Goal: Information Seeking & Learning: Learn about a topic

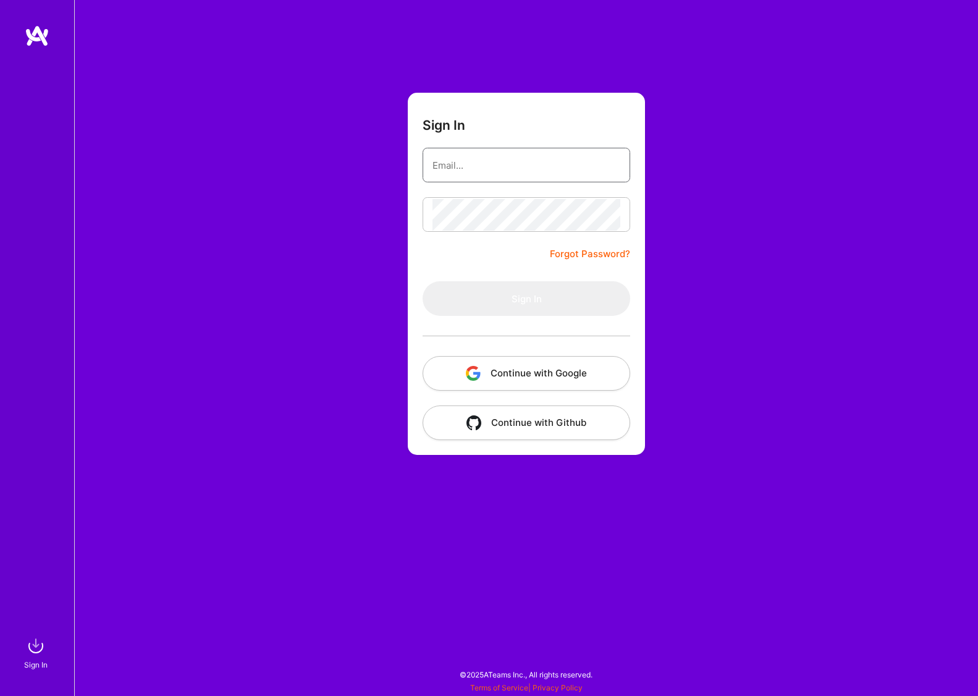
click at [489, 153] on input "email" at bounding box center [526, 166] width 188 height 32
type input "mateusz.cytrowski@gmail.com"
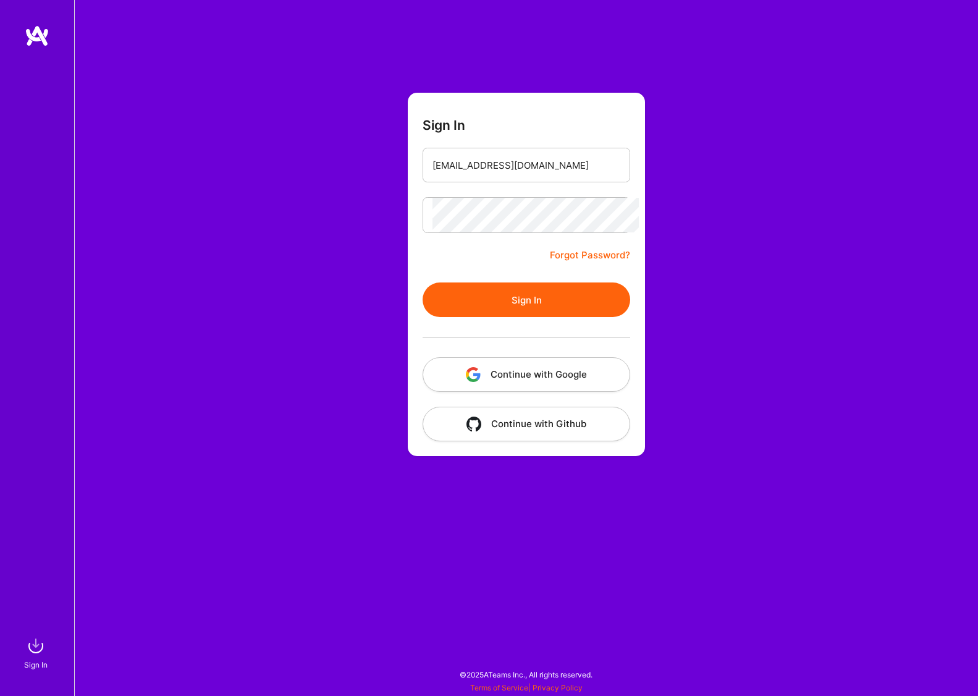
click at [480, 296] on button "Sign In" at bounding box center [527, 299] width 208 height 35
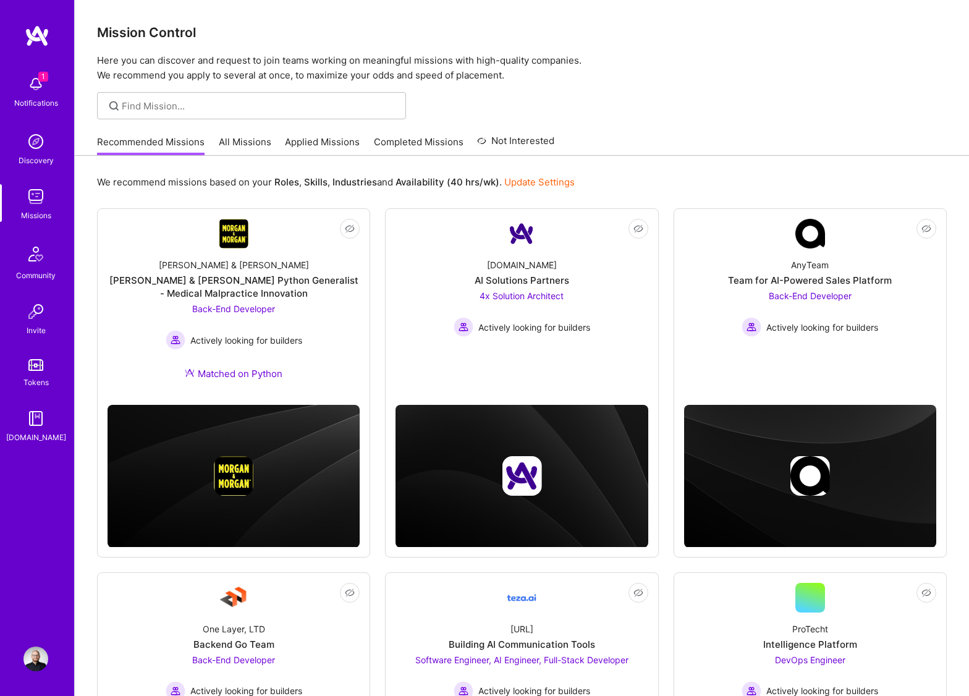
click at [253, 146] on link "All Missions" at bounding box center [245, 145] width 53 height 20
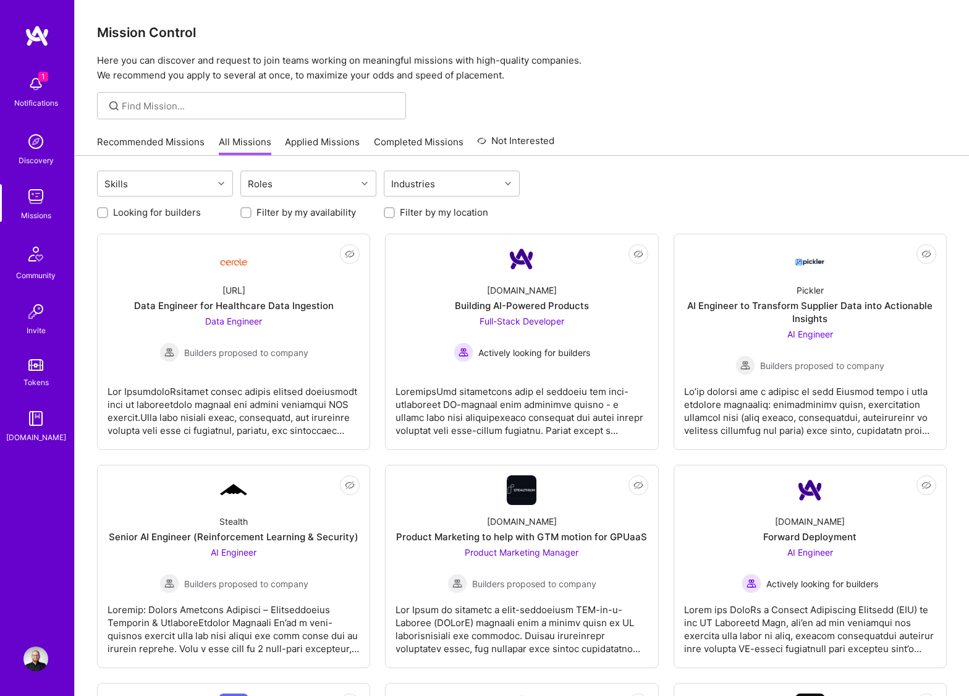
click at [138, 214] on label "Looking for builders" at bounding box center [157, 212] width 88 height 13
click at [108, 214] on input "Looking for builders" at bounding box center [103, 213] width 9 height 9
checkbox input "true"
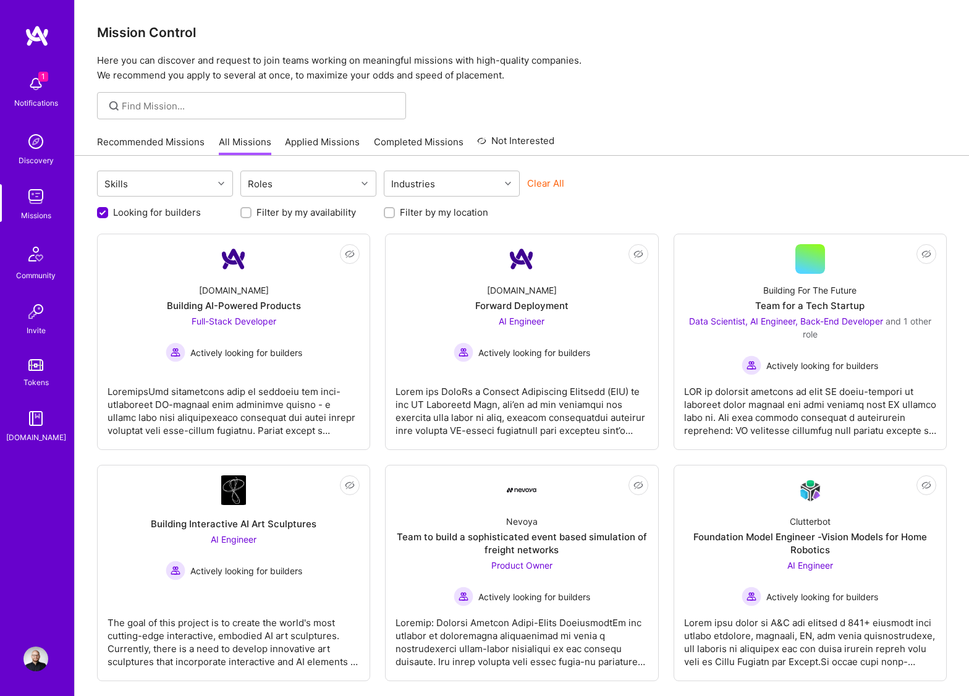
click at [180, 146] on link "Recommended Missions" at bounding box center [151, 145] width 108 height 20
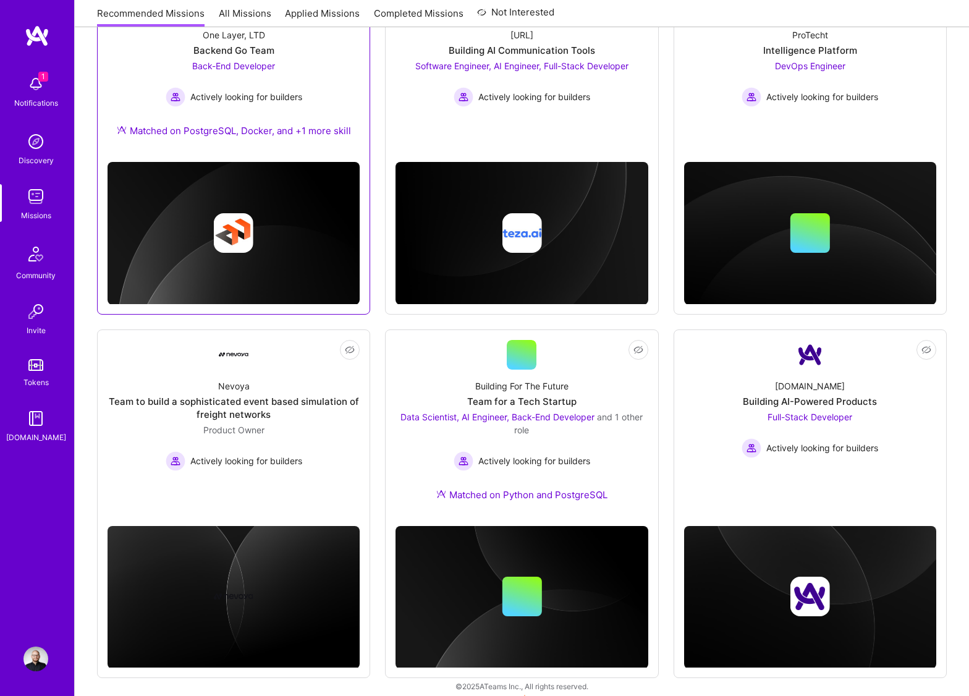
scroll to position [605, 0]
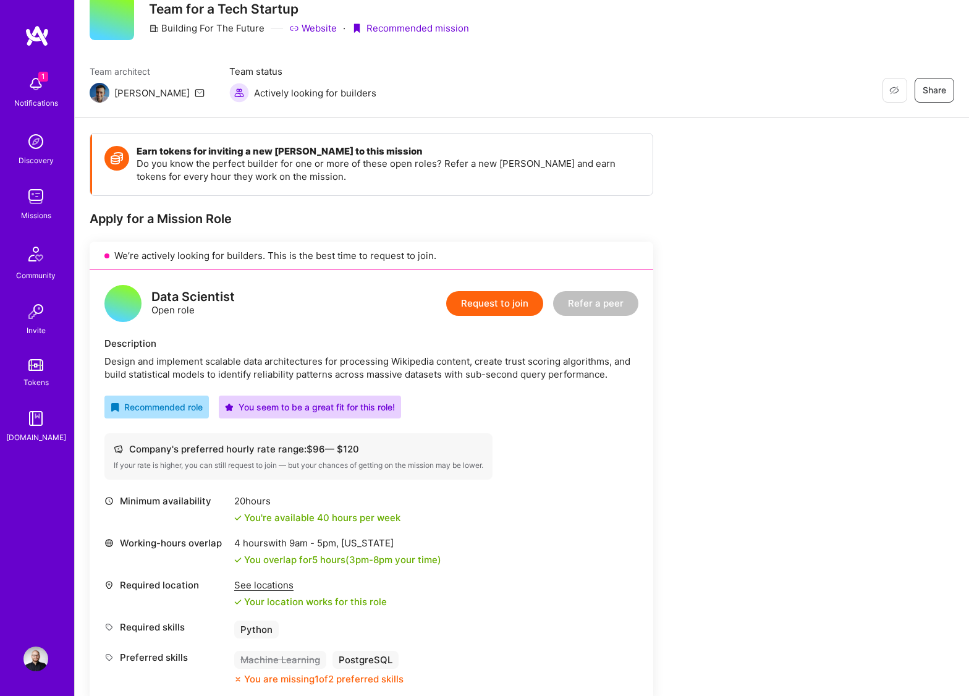
scroll to position [371, 0]
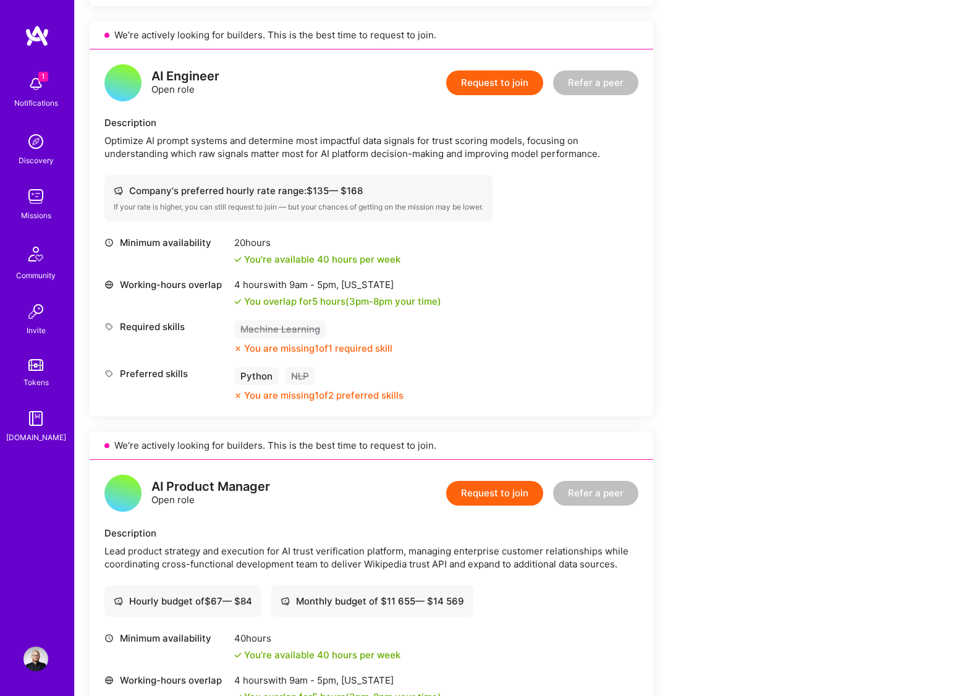
drag, startPoint x: 688, startPoint y: 382, endPoint x: 707, endPoint y: 557, distance: 175.9
click at [707, 559] on div "Earn tokens for inviting a new A.Teamer to this mission Do you know the perfect…" at bounding box center [460, 635] width 741 height 2393
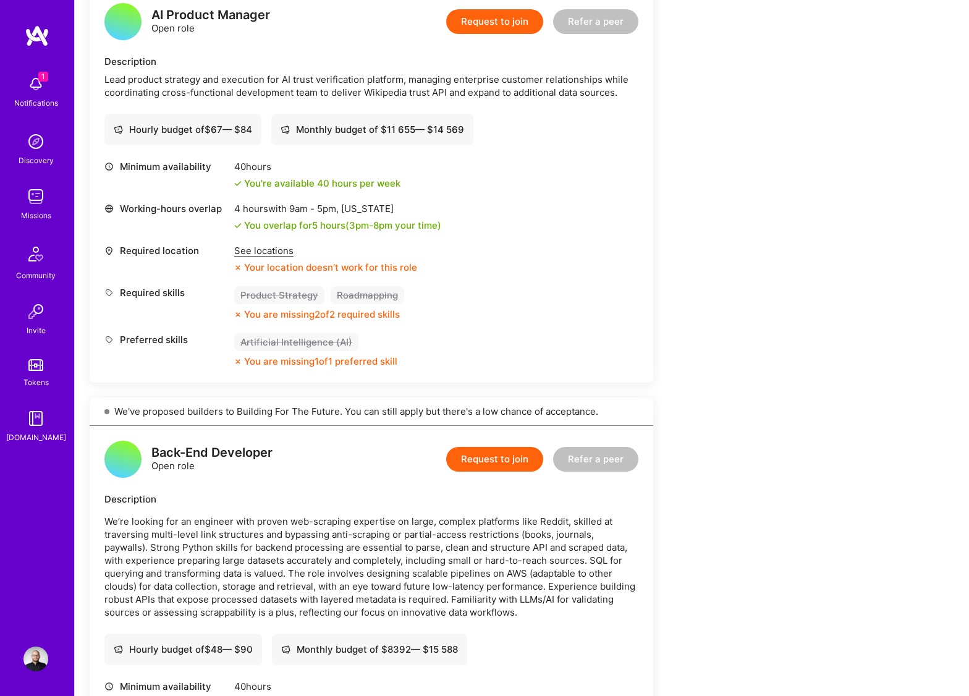
scroll to position [1545, 0]
